Goal: Information Seeking & Learning: Learn about a topic

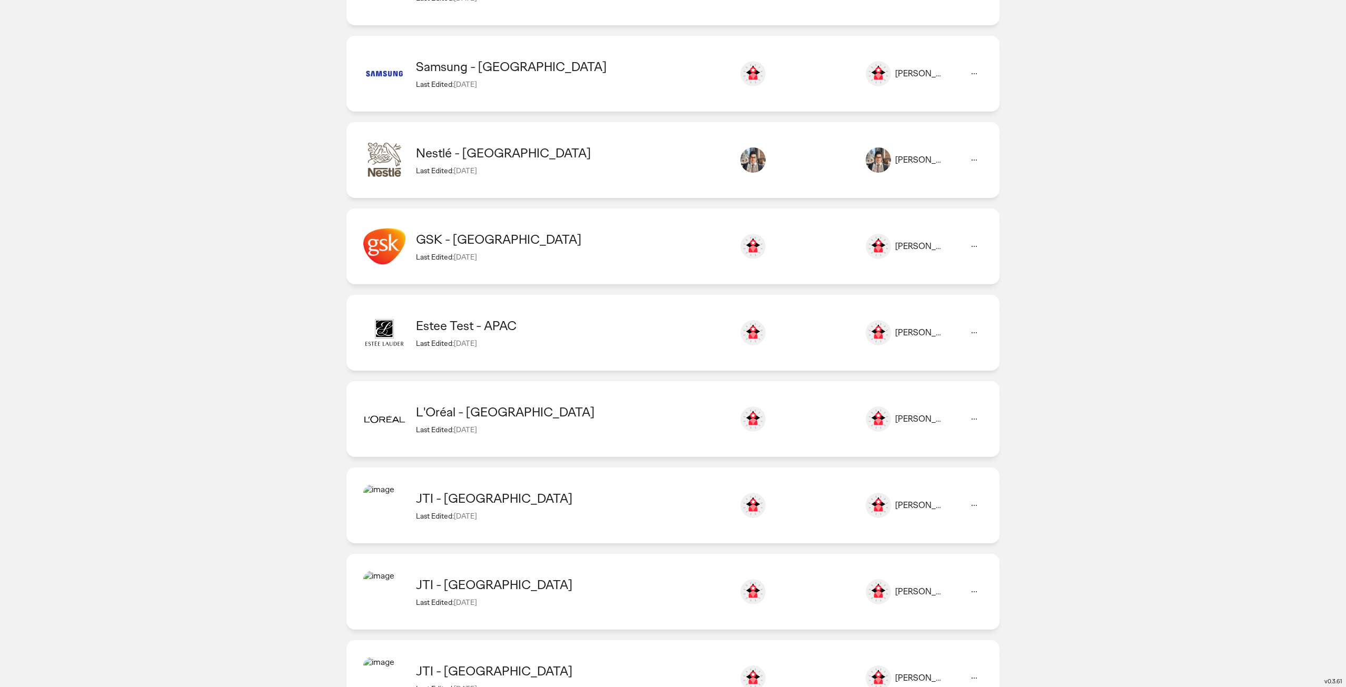
scroll to position [4665, 0]
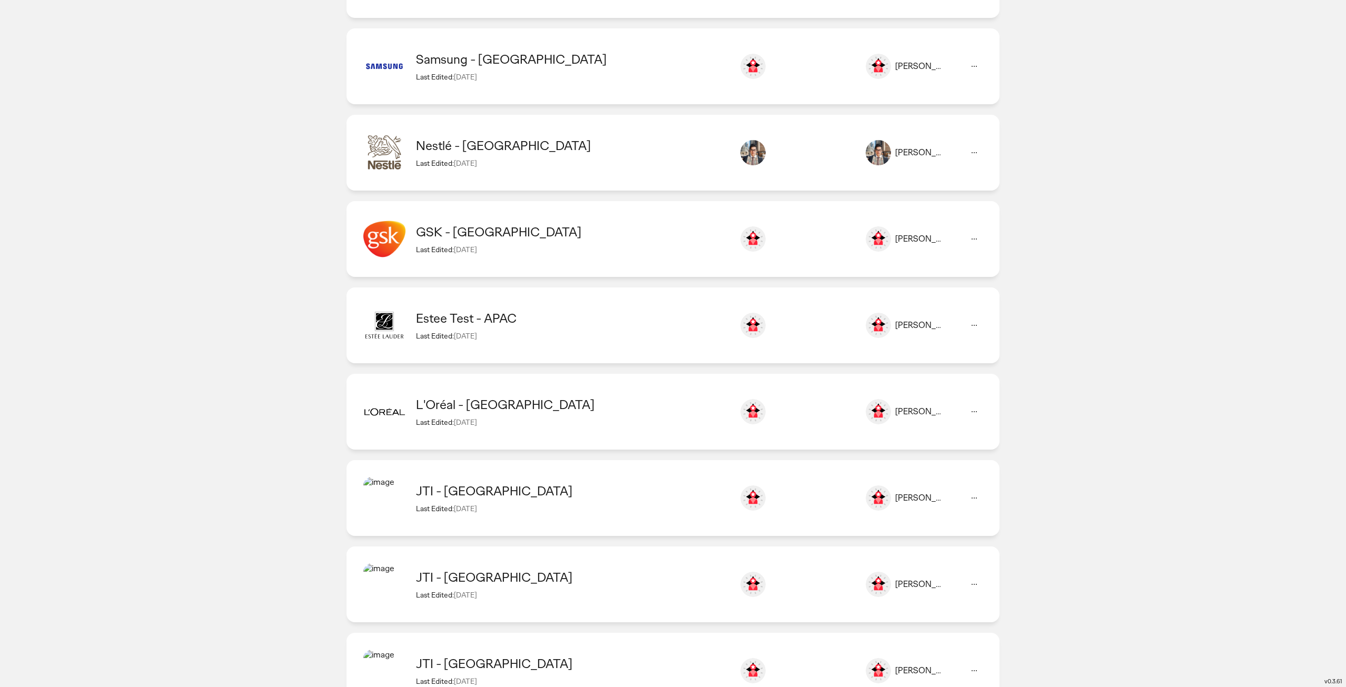
click at [509, 320] on div "Estee Test - APAC" at bounding box center [572, 318] width 313 height 16
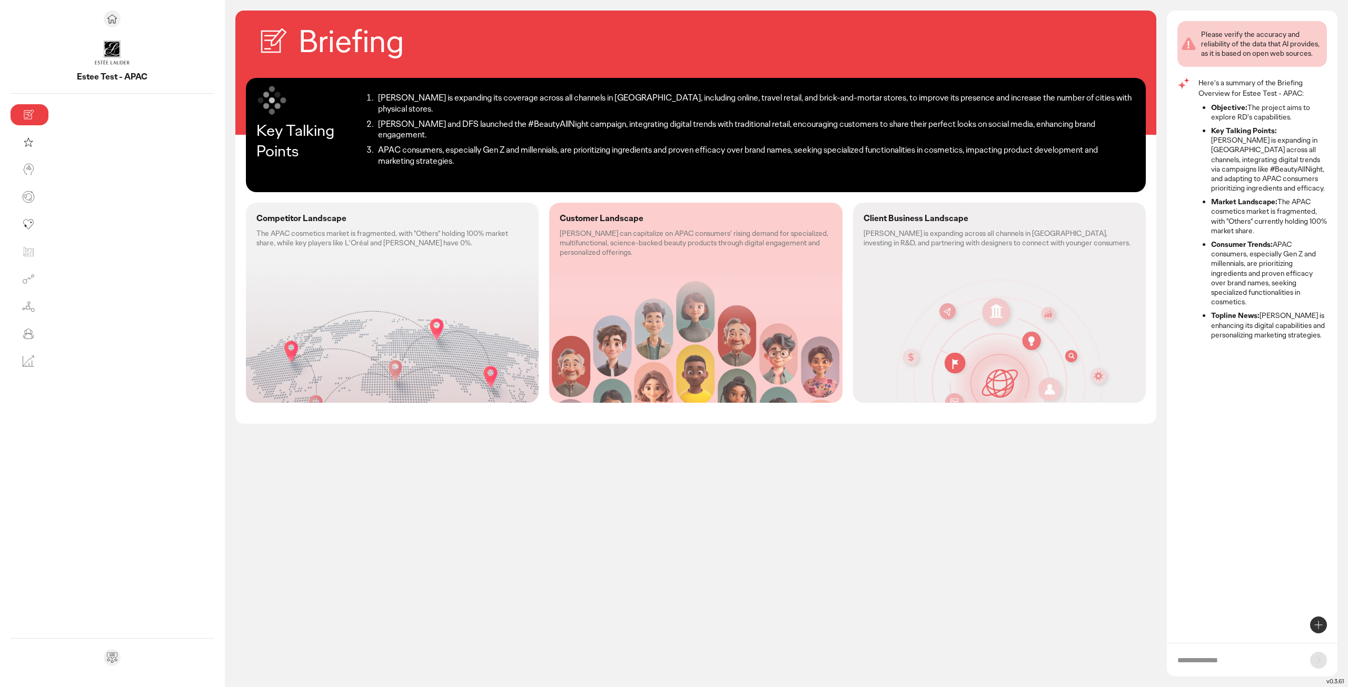
click at [288, 277] on div "Competitor Landscape The APAC cosmetics market is fragmented, with "Others" hol…" at bounding box center [392, 303] width 293 height 200
click at [649, 266] on div "Customer Landscape [PERSON_NAME] can capitalize on APAC consumers' rising deman…" at bounding box center [695, 303] width 293 height 200
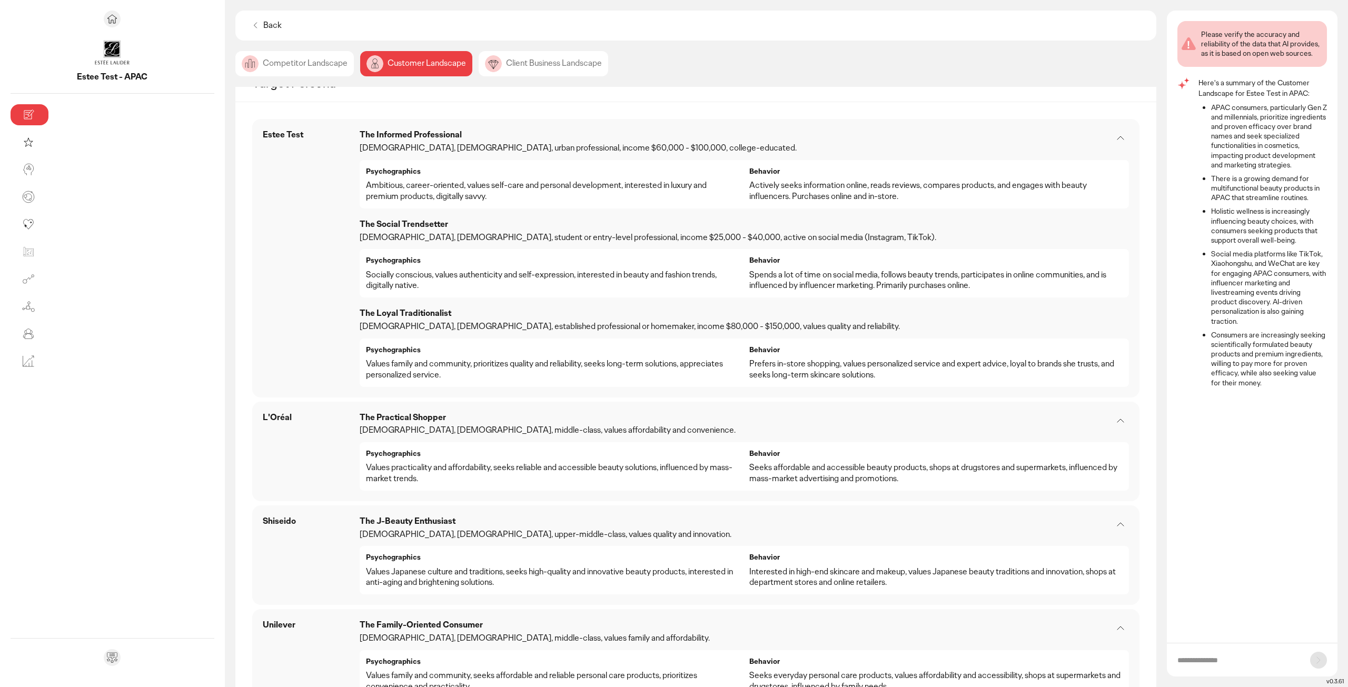
scroll to position [421, 0]
click at [479, 72] on div "Client Business Landscape" at bounding box center [544, 63] width 130 height 25
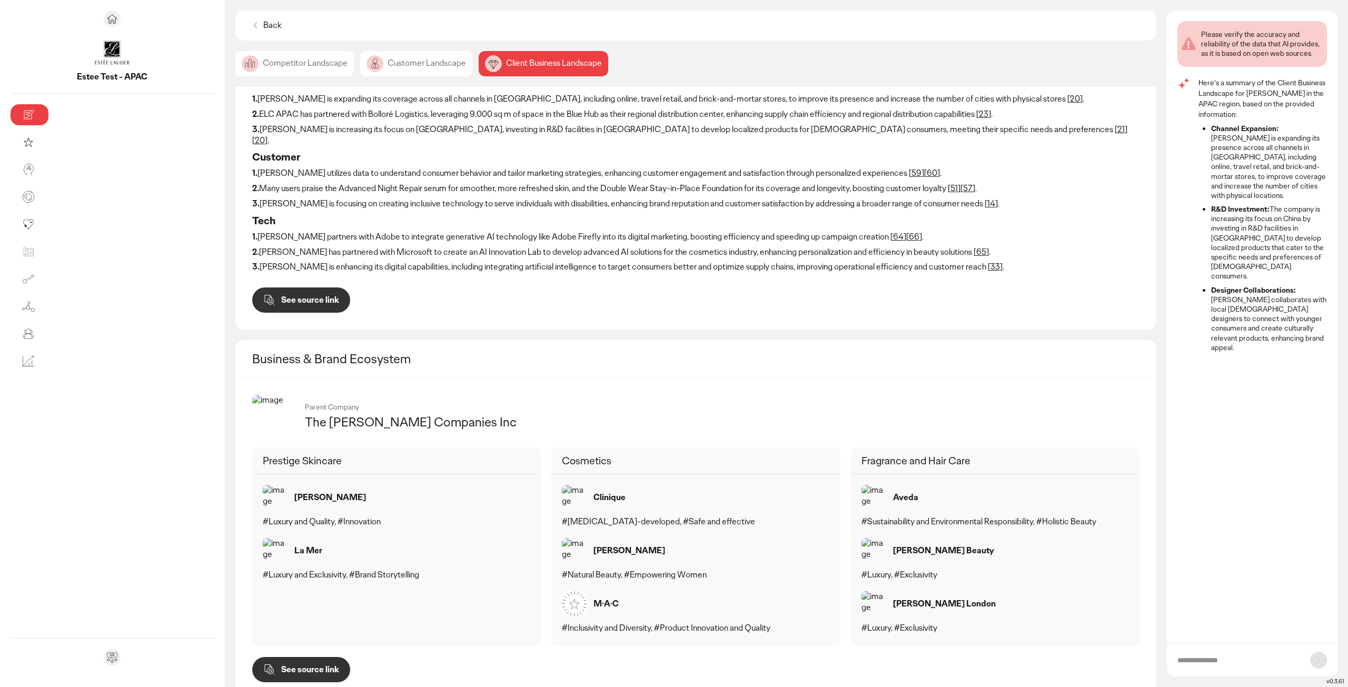
scroll to position [155, 0]
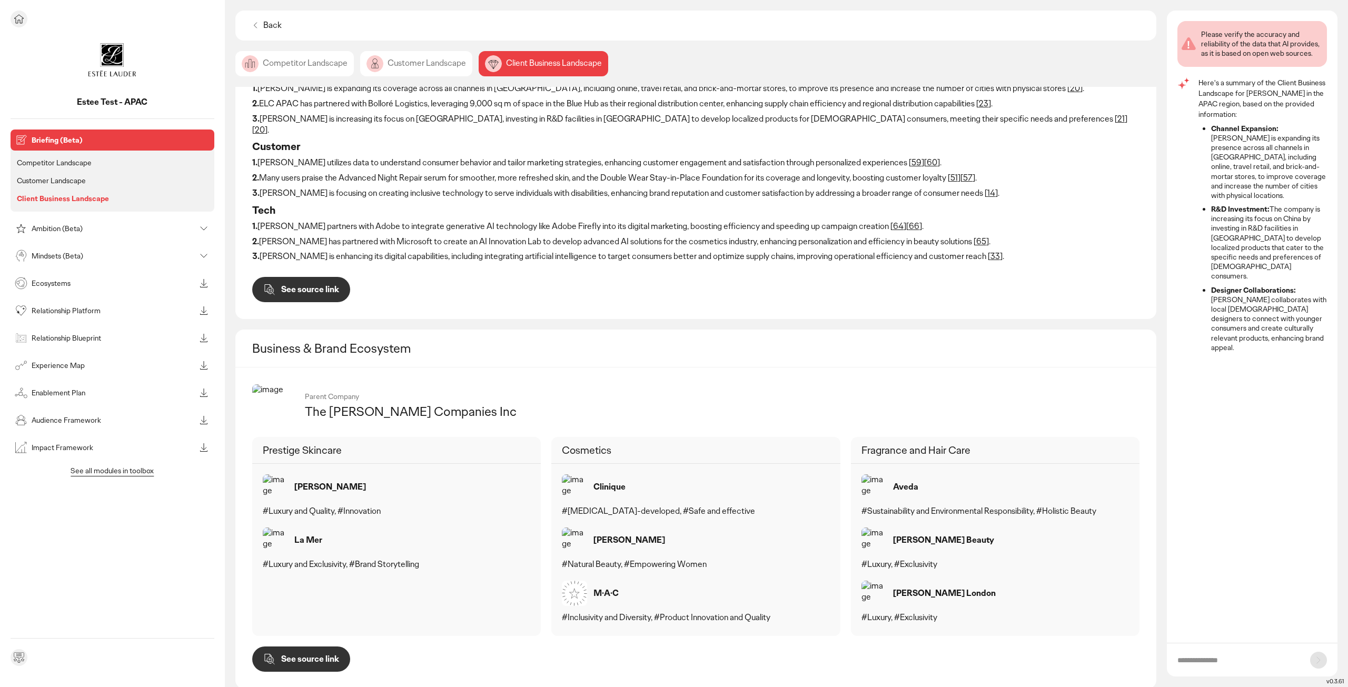
click at [63, 231] on p "Ambition (Beta)" at bounding box center [114, 228] width 164 height 7
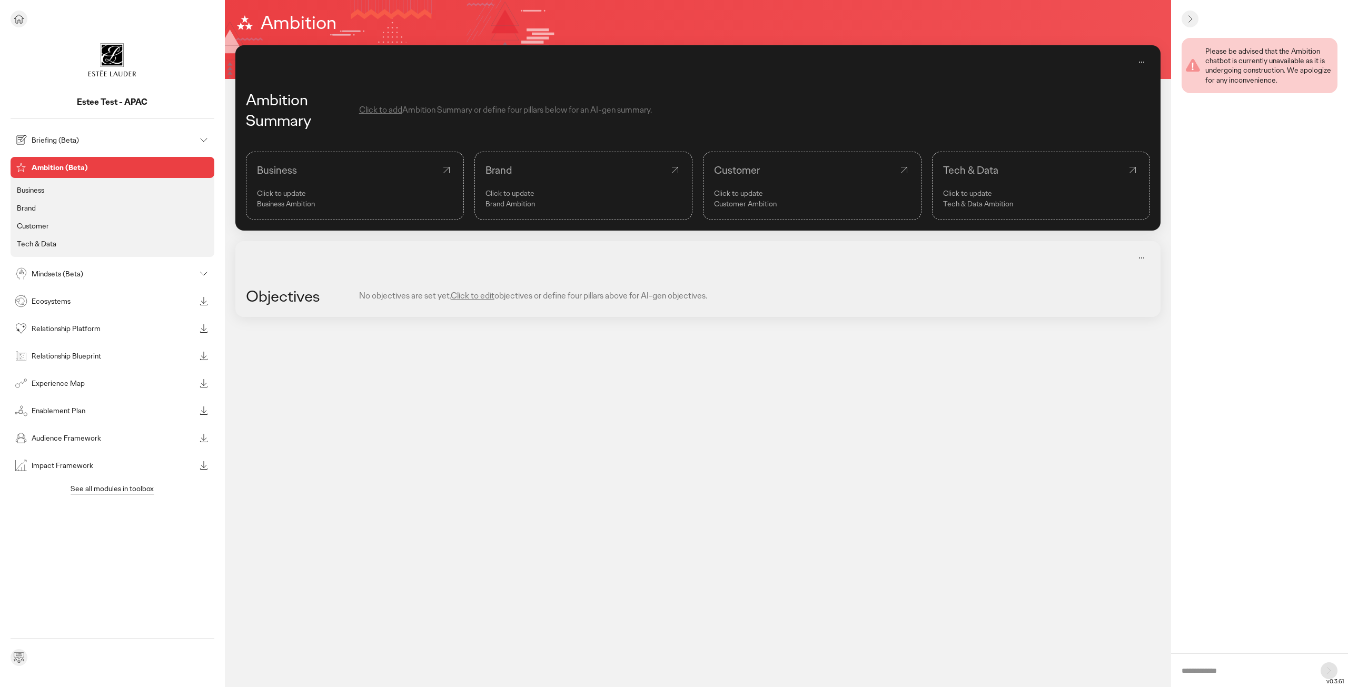
click at [53, 275] on p "Mindsets (Beta)" at bounding box center [114, 273] width 164 height 7
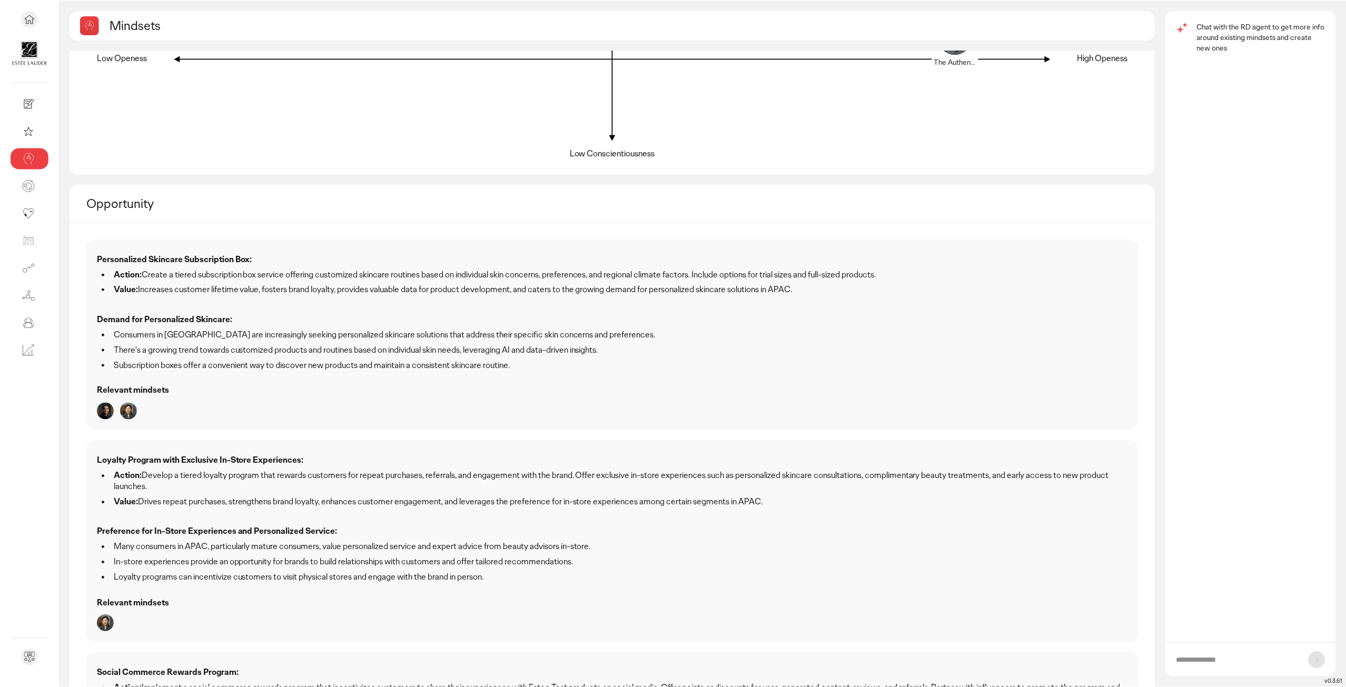
scroll to position [53, 0]
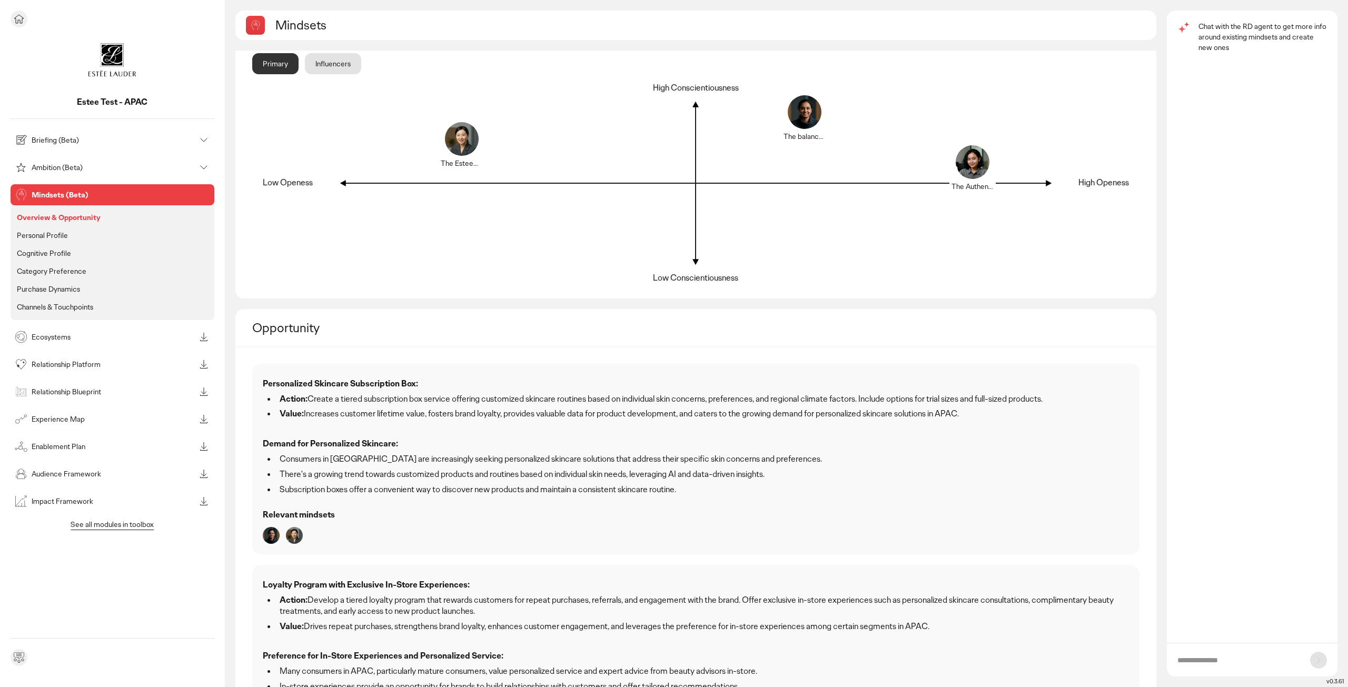
click at [18, 13] on icon at bounding box center [19, 19] width 13 height 13
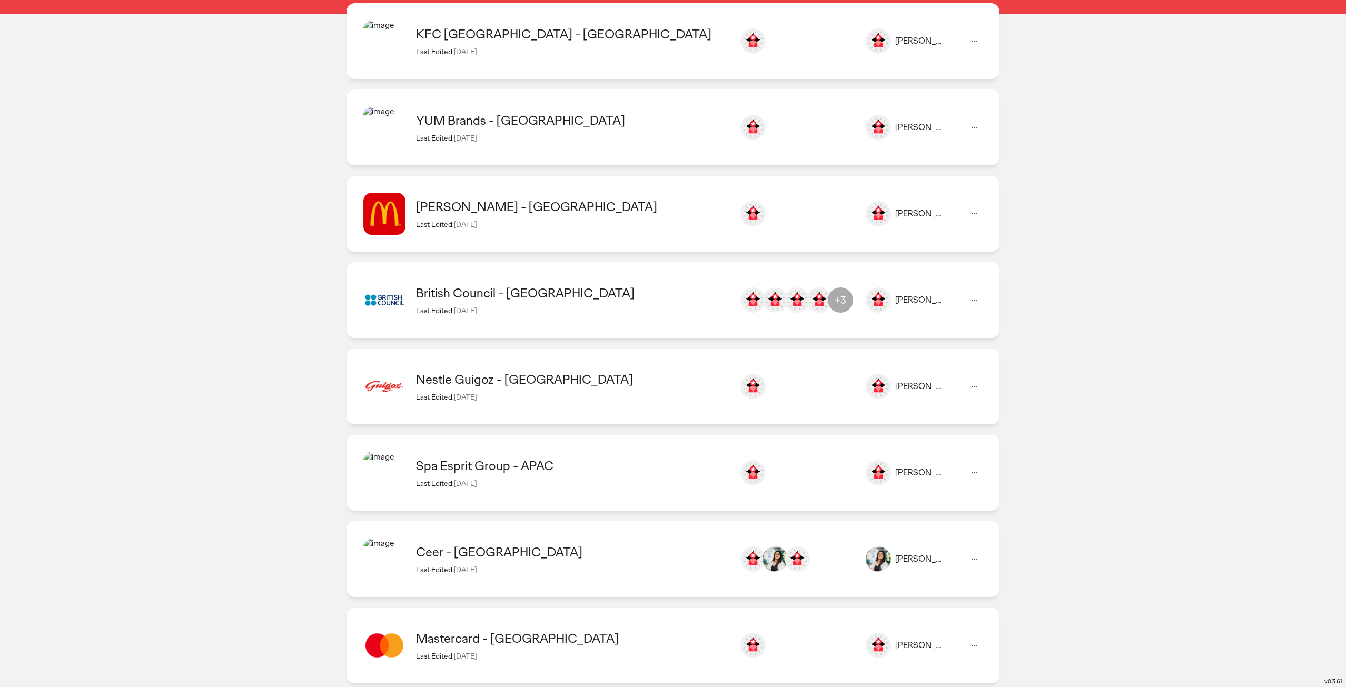
scroll to position [263, 0]
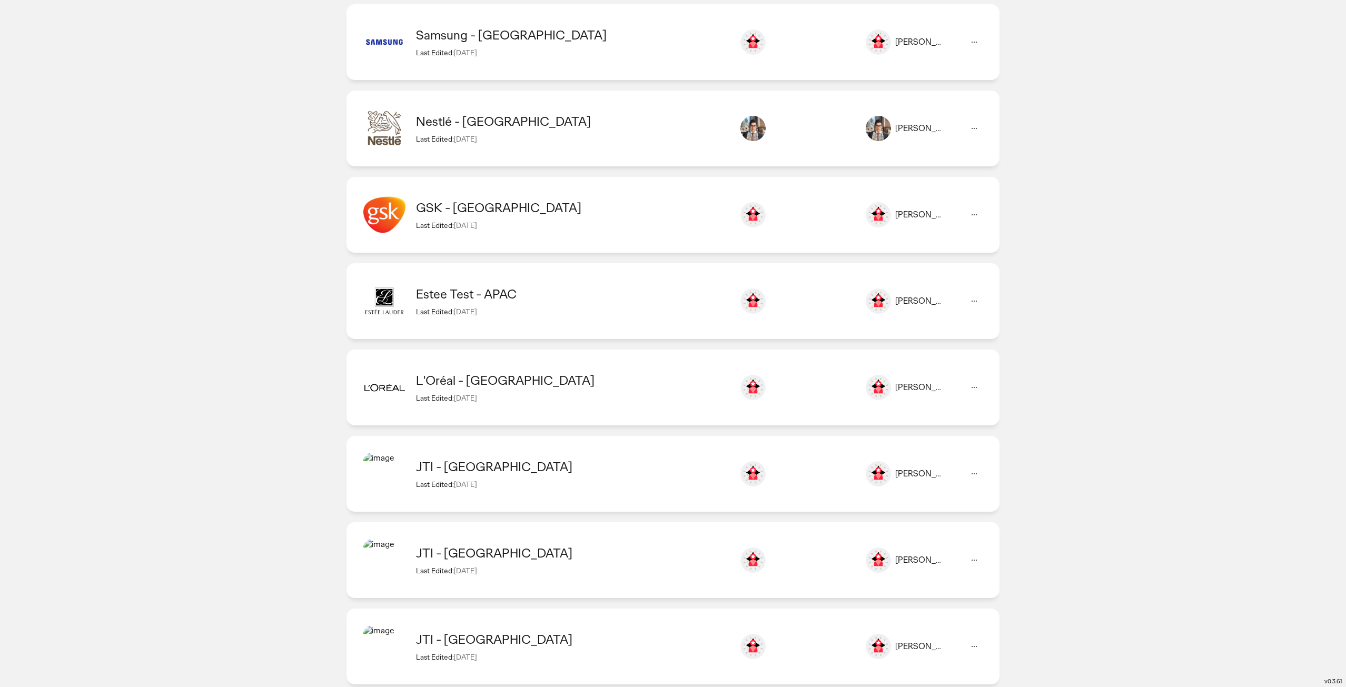
scroll to position [4708, 0]
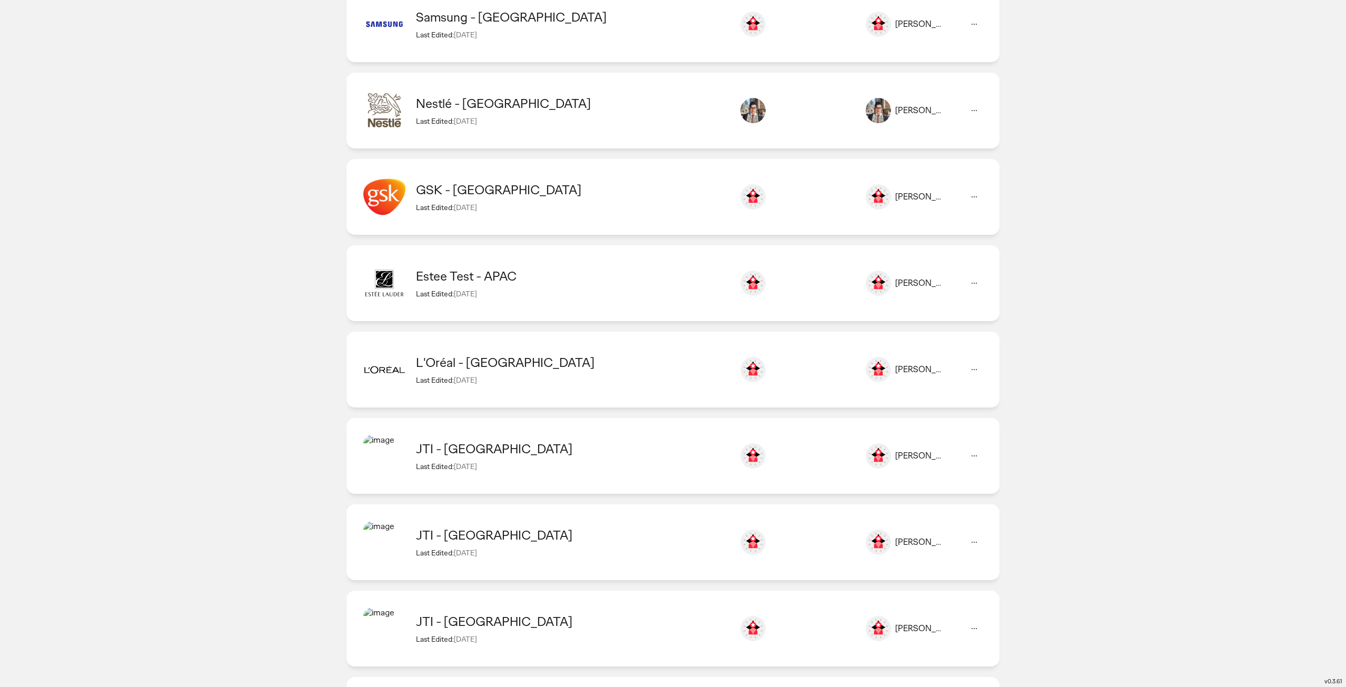
click at [587, 376] on div "Last Edited: [DATE]" at bounding box center [572, 379] width 313 height 9
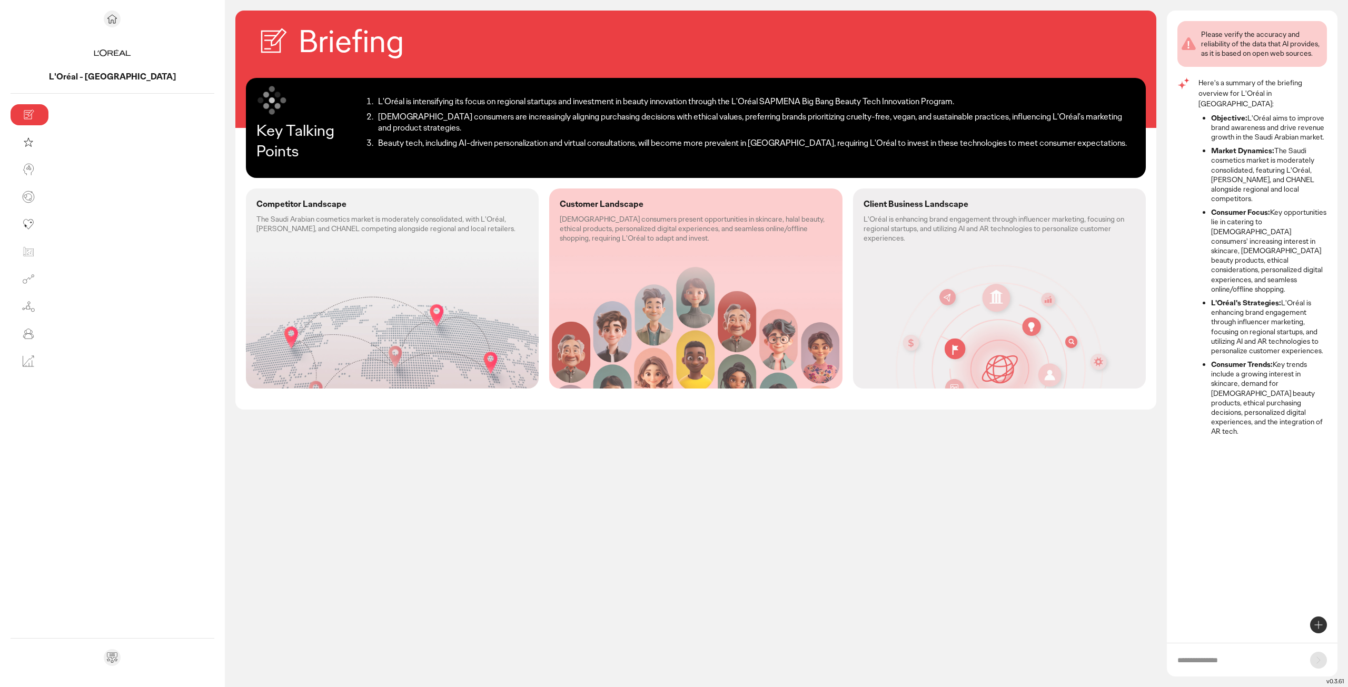
click at [288, 220] on p "The Saudi Arabian cosmetics market is moderately consolidated, with L'Oréal, [P…" at bounding box center [392, 223] width 272 height 19
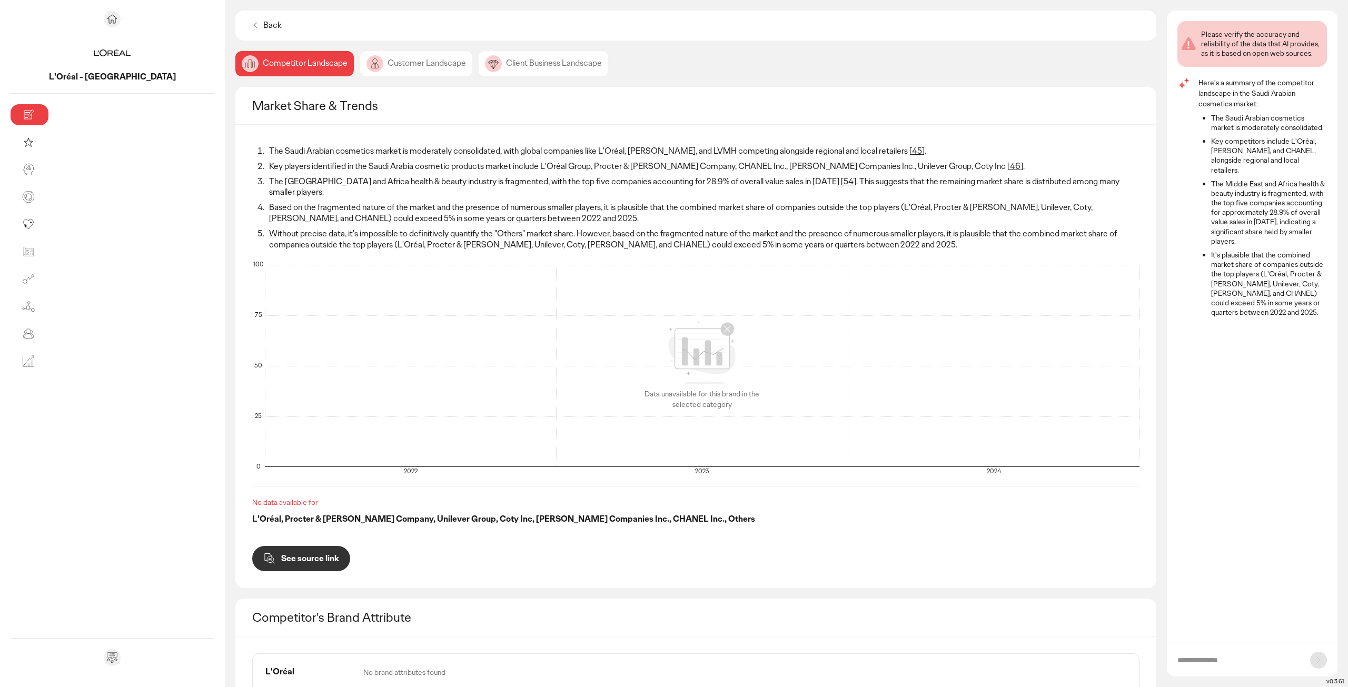
click at [360, 57] on div "Customer Landscape" at bounding box center [416, 63] width 112 height 25
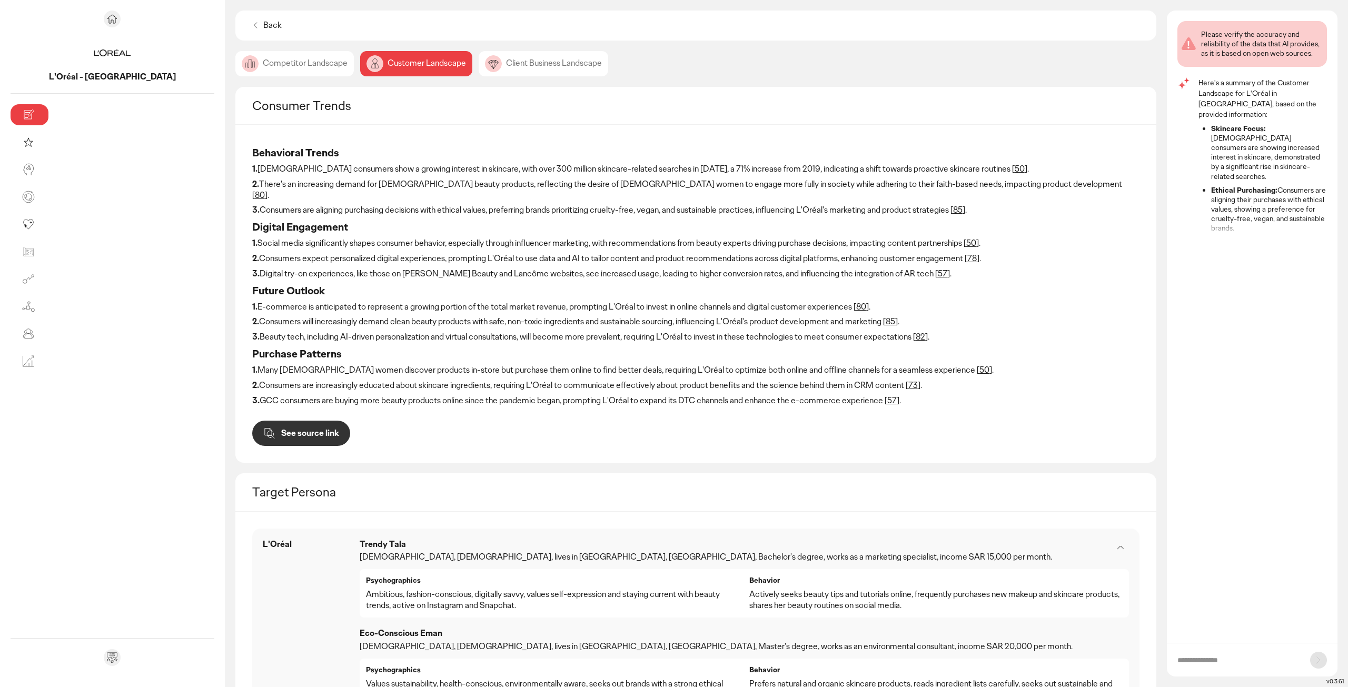
click at [479, 65] on div "Client Business Landscape" at bounding box center [544, 63] width 130 height 25
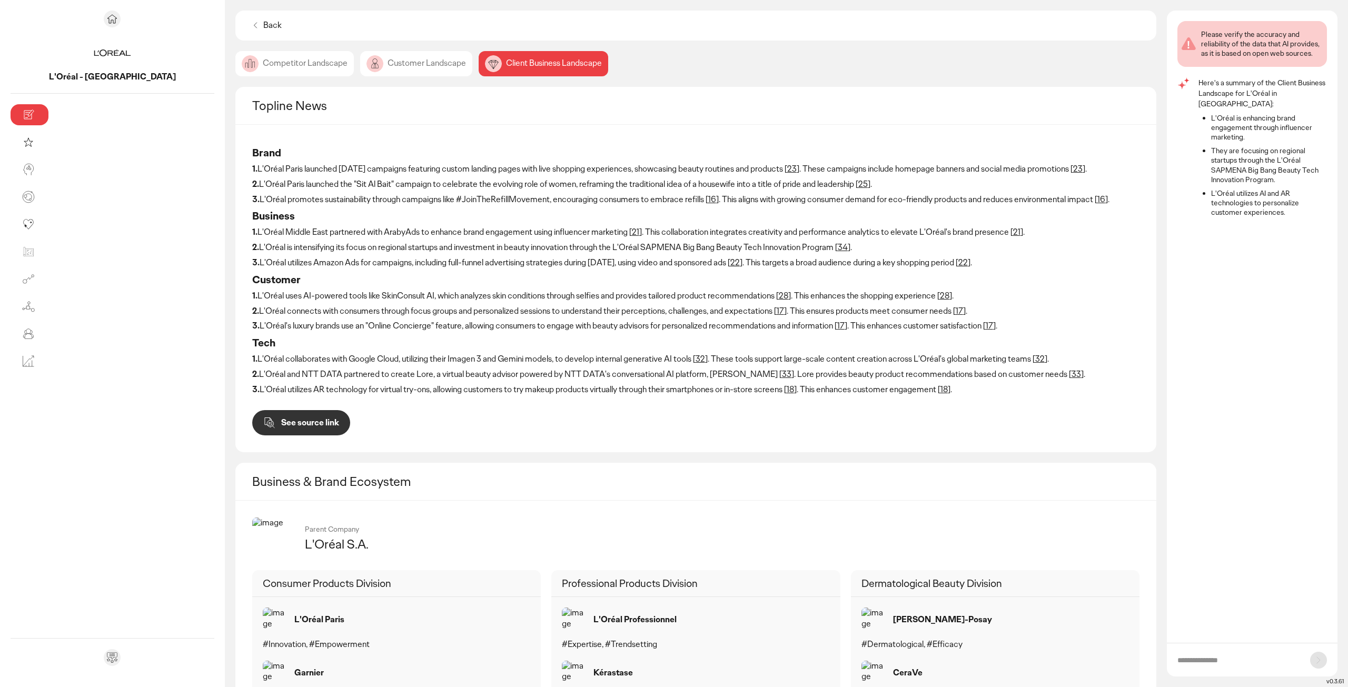
click at [235, 65] on div "Competitor Landscape" at bounding box center [294, 63] width 118 height 25
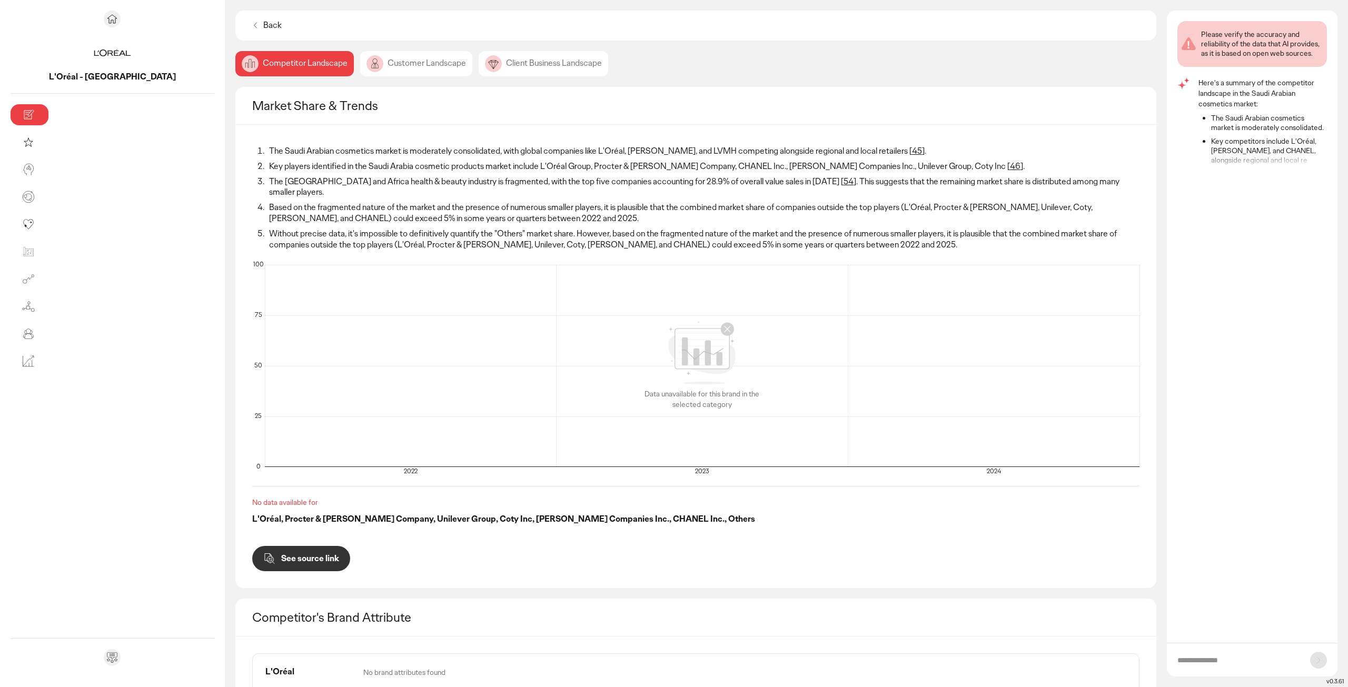
click at [263, 25] on p "Back" at bounding box center [272, 25] width 18 height 11
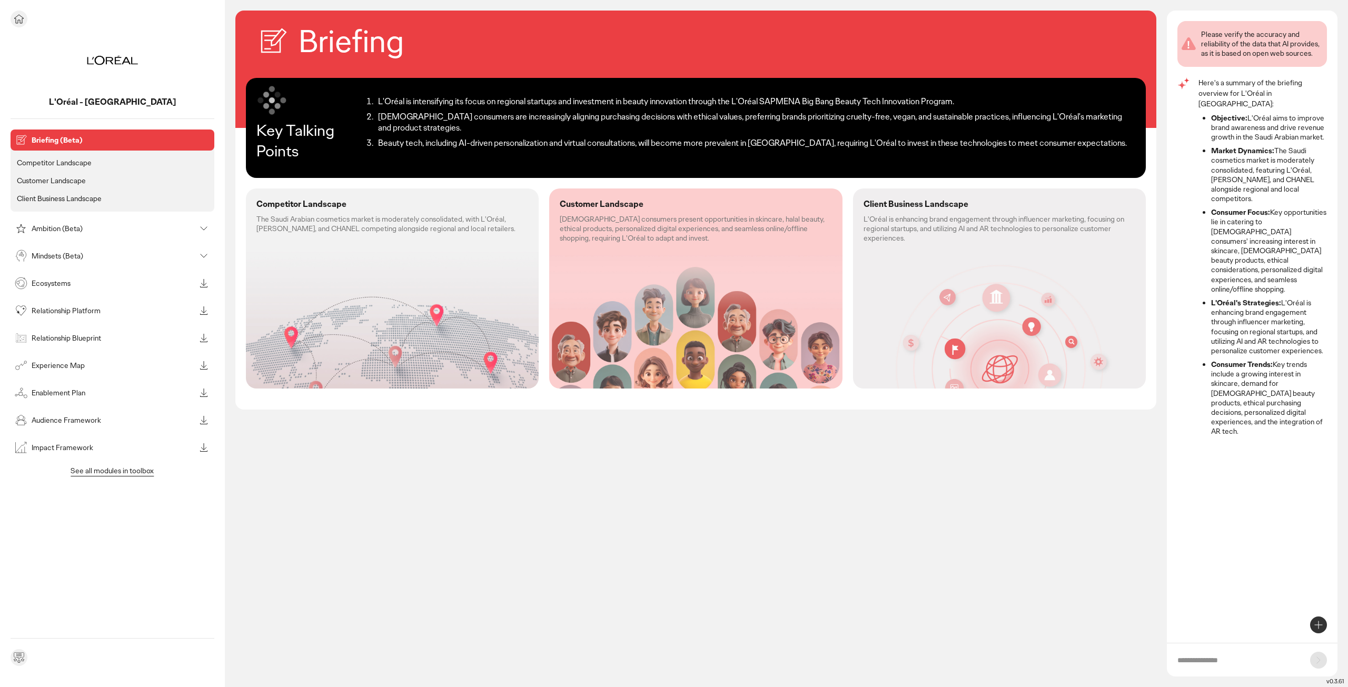
click at [22, 20] on icon at bounding box center [18, 19] width 9 height 8
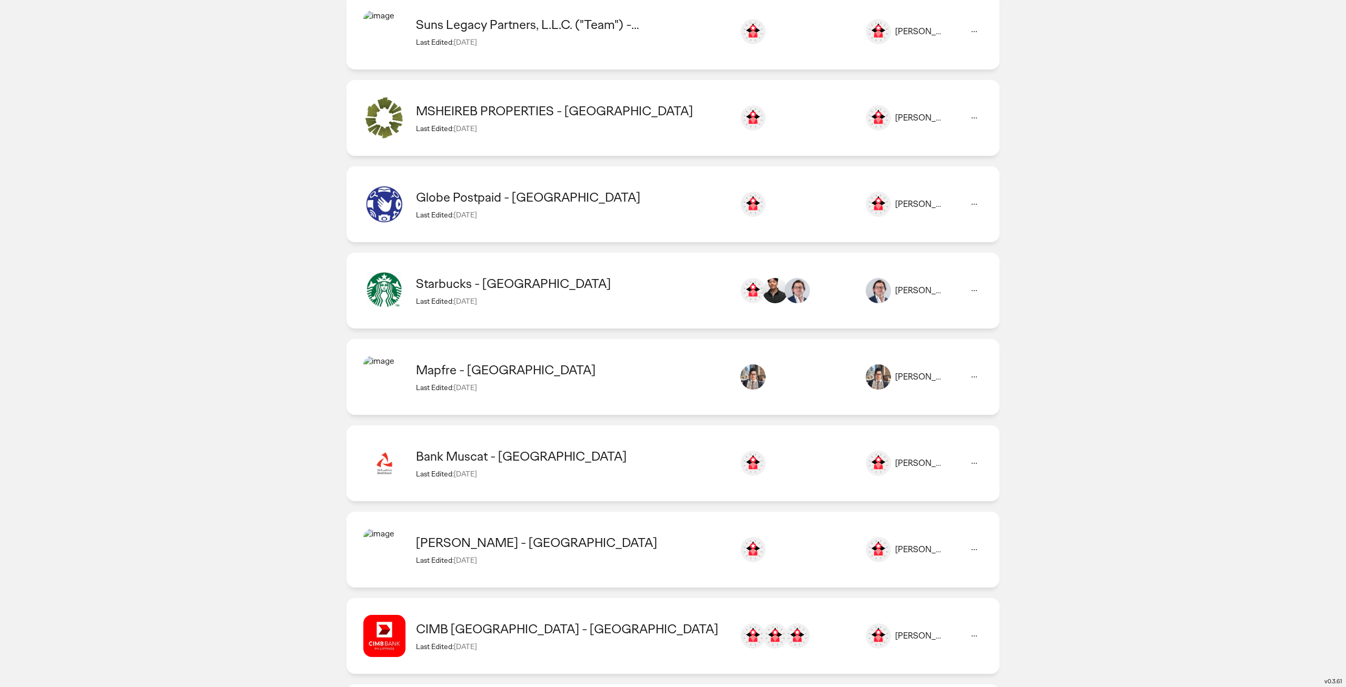
scroll to position [6024, 0]
